Goal: Use online tool/utility: Utilize a website feature to perform a specific function

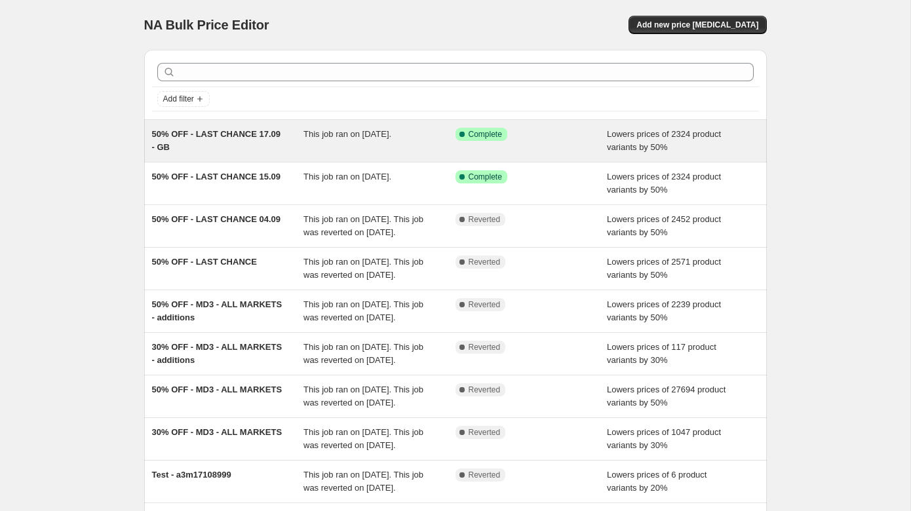
click at [201, 128] on div "50% OFF - LAST CHANCE 17.09 - GB" at bounding box center [228, 141] width 152 height 26
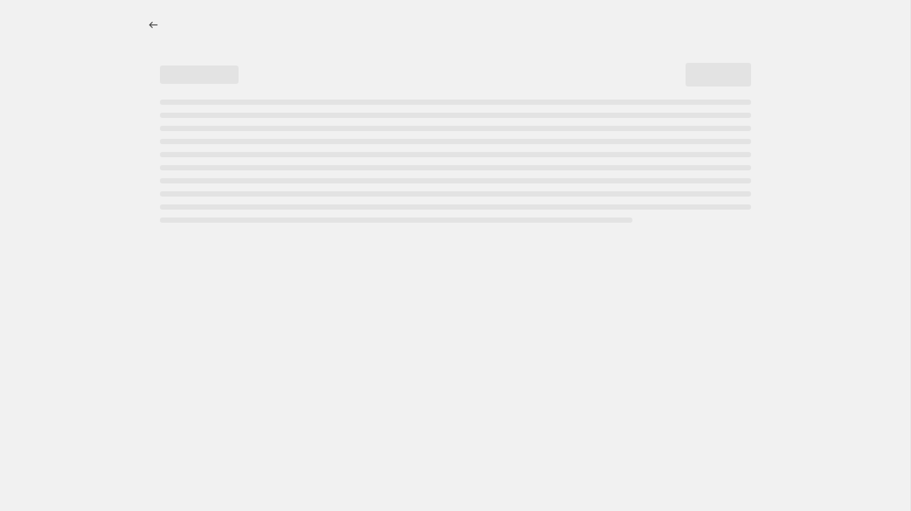
select select "percentage"
select select "collection"
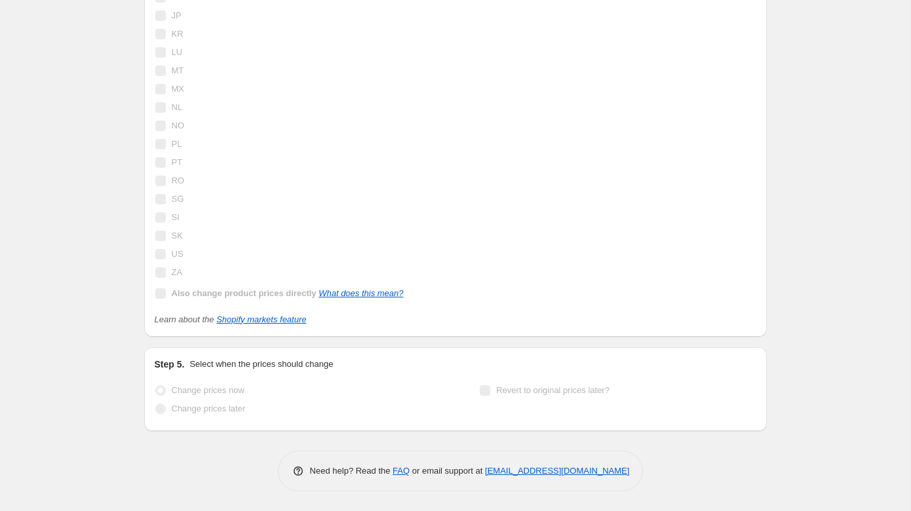
scroll to position [1813, 0]
